Goal: Use online tool/utility: Utilize a website feature to perform a specific function

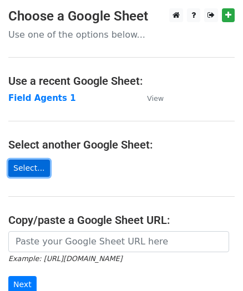
click at [30, 169] on link "Select..." at bounding box center [29, 168] width 42 height 17
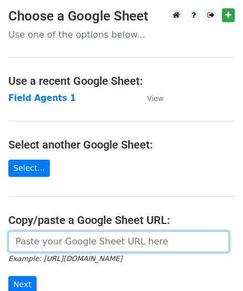
click at [85, 242] on input "url" at bounding box center [118, 241] width 221 height 21
paste input "[URL][DOMAIN_NAME]"
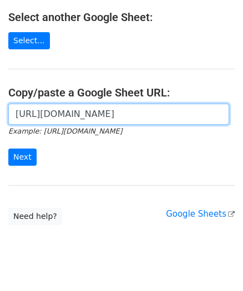
scroll to position [131, 0]
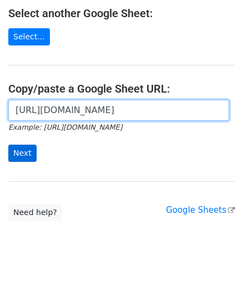
type input "[URL][DOMAIN_NAME]"
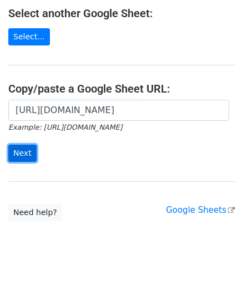
scroll to position [0, 0]
click at [17, 147] on input "Next" at bounding box center [22, 153] width 28 height 17
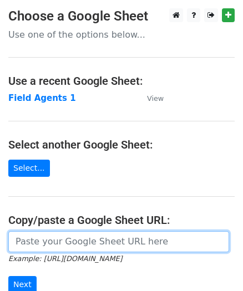
click at [29, 243] on input "url" at bounding box center [118, 241] width 221 height 21
paste input "[URL][DOMAIN_NAME]"
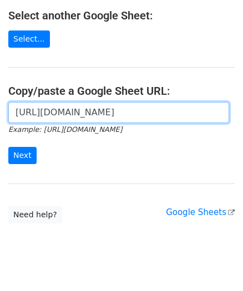
scroll to position [131, 0]
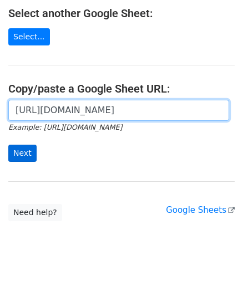
type input "https://docs.google.com/spreadsheets/d/12idDv1jE3_C1IVvJ_SuaAXUUegajKXP-_QNXShJ…"
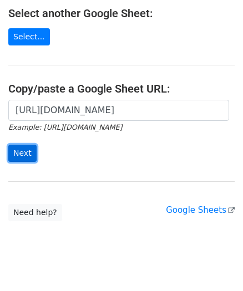
scroll to position [0, 0]
click at [21, 151] on input "Next" at bounding box center [22, 153] width 28 height 17
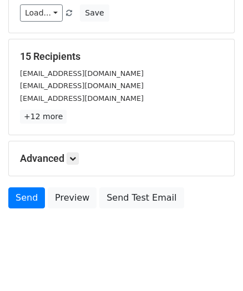
scroll to position [183, 0]
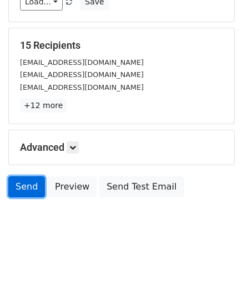
click at [26, 187] on link "Send" at bounding box center [26, 186] width 37 height 21
click at [32, 187] on link "Send" at bounding box center [26, 186] width 37 height 21
